Goal: Task Accomplishment & Management: Use online tool/utility

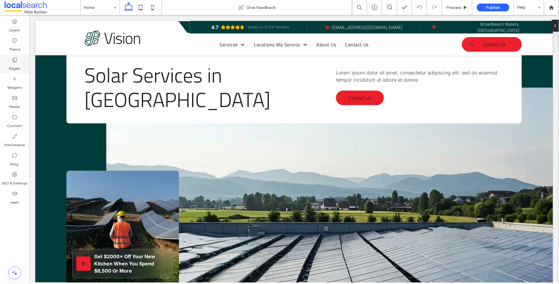
click at [13, 61] on icon at bounding box center [15, 60] width 6 height 6
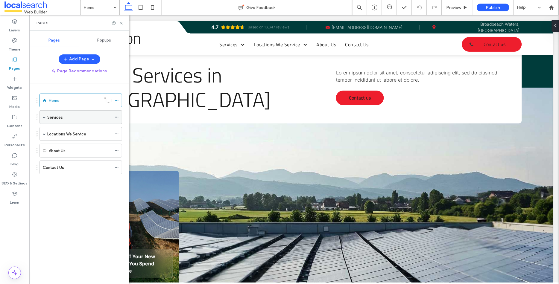
click at [43, 118] on span at bounding box center [44, 117] width 3 height 3
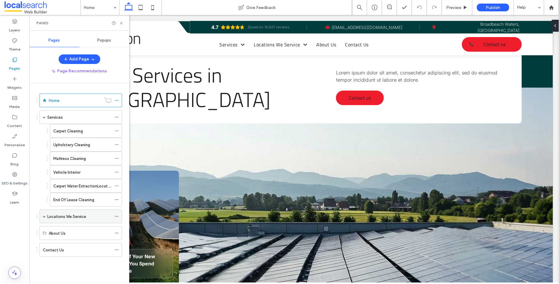
click at [41, 216] on div "Locations We Service" at bounding box center [80, 217] width 83 height 14
click at [43, 218] on span at bounding box center [44, 216] width 3 height 3
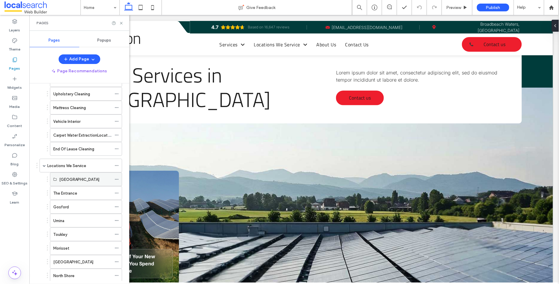
click at [66, 179] on label "[GEOGRAPHIC_DATA]" at bounding box center [79, 179] width 40 height 10
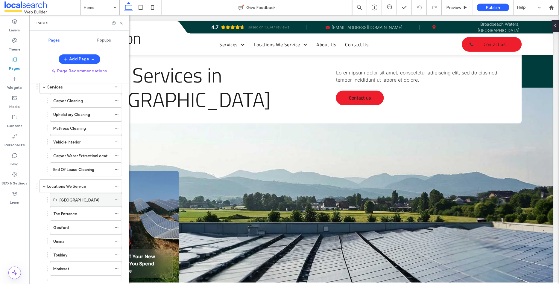
scroll to position [0, 0]
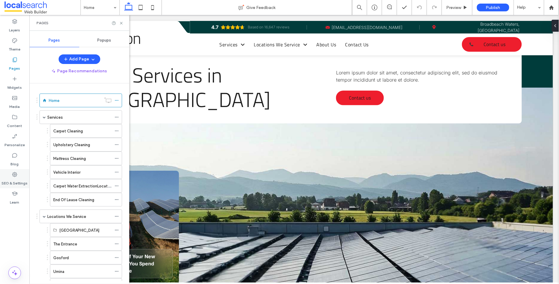
click at [11, 177] on div "SEO & Settings" at bounding box center [14, 178] width 29 height 19
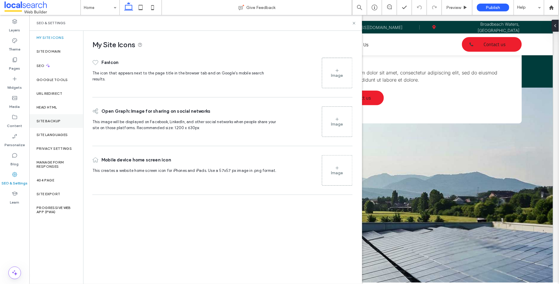
click at [56, 123] on label "Site Backup" at bounding box center [49, 121] width 24 height 4
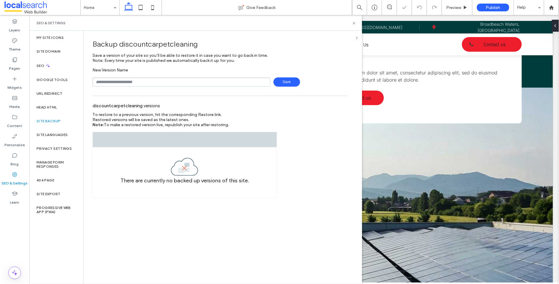
click at [146, 82] on input "text" at bounding box center [181, 81] width 178 height 9
type input "**********"
click at [287, 80] on span "Save" at bounding box center [286, 81] width 27 height 9
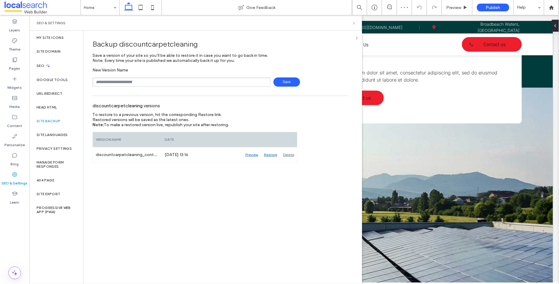
click at [352, 23] on icon at bounding box center [354, 23] width 4 height 4
